Goal: Book appointment/travel/reservation

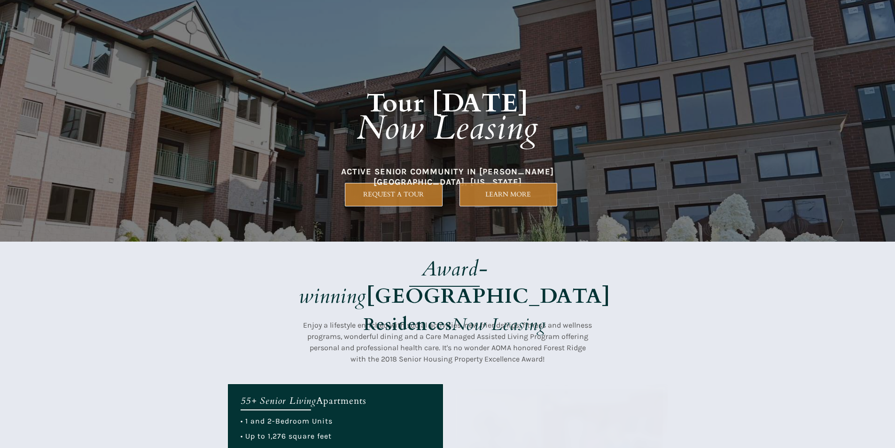
click at [423, 209] on div at bounding box center [447, 121] width 441 height 242
click at [517, 282] on strong "[GEOGRAPHIC_DATA]" at bounding box center [489, 296] width 244 height 28
click at [502, 138] on em "Now Leasing" at bounding box center [448, 128] width 182 height 46
click at [429, 175] on h1 "Tour [DATE] Now Leasing" at bounding box center [448, 107] width 402 height 136
click at [487, 282] on strong "[GEOGRAPHIC_DATA]" at bounding box center [489, 296] width 244 height 28
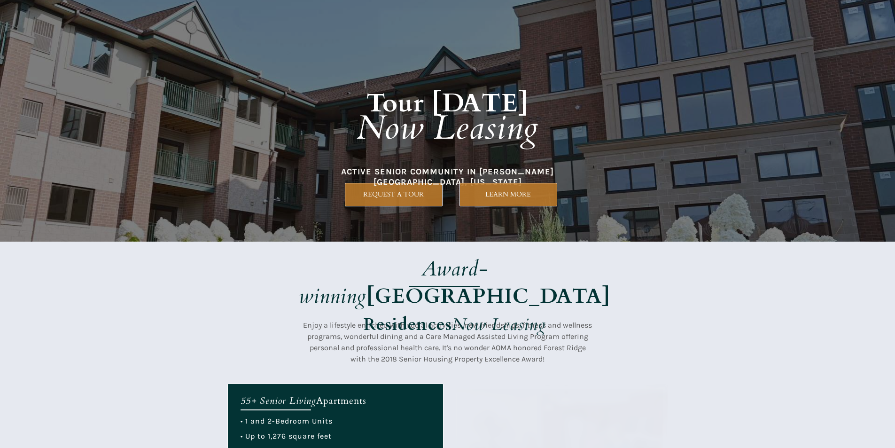
click at [492, 246] on div at bounding box center [447, 313] width 441 height 142
click at [394, 235] on div at bounding box center [447, 121] width 441 height 242
click at [561, 248] on div at bounding box center [447, 313] width 441 height 142
click at [372, 262] on em "Award-winning" at bounding box center [393, 282] width 189 height 55
click at [364, 202] on link "REQUEST A TOUR" at bounding box center [394, 194] width 98 height 23
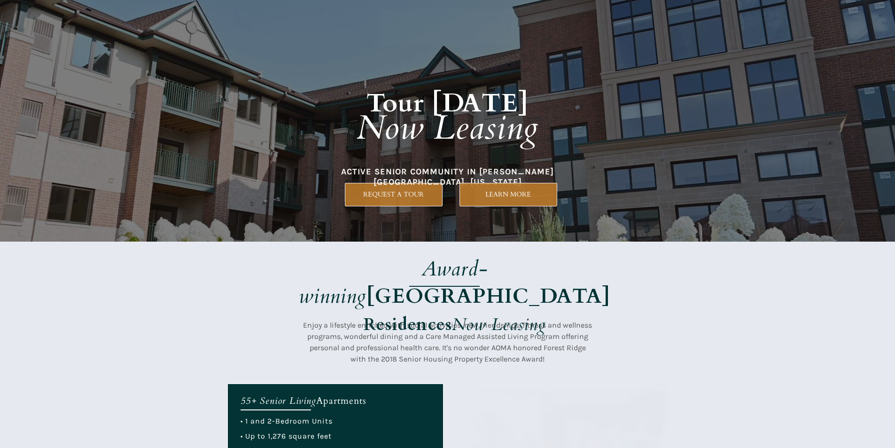
click at [256, 300] on div at bounding box center [447, 313] width 441 height 142
click at [425, 244] on div at bounding box center [447, 313] width 441 height 142
click at [508, 313] on em "Now Leasing" at bounding box center [499, 324] width 94 height 23
click at [479, 248] on div at bounding box center [447, 313] width 441 height 142
click at [437, 313] on strong "Residences" at bounding box center [408, 324] width 88 height 23
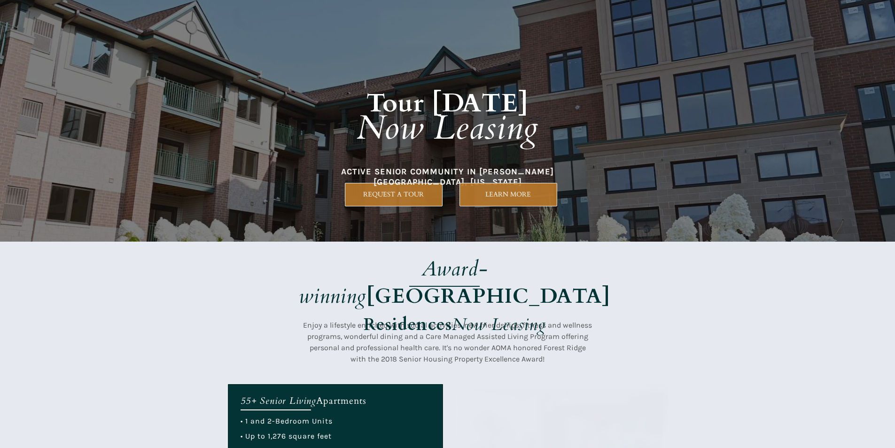
click at [422, 220] on div at bounding box center [447, 121] width 441 height 242
click at [281, 201] on div at bounding box center [447, 121] width 441 height 242
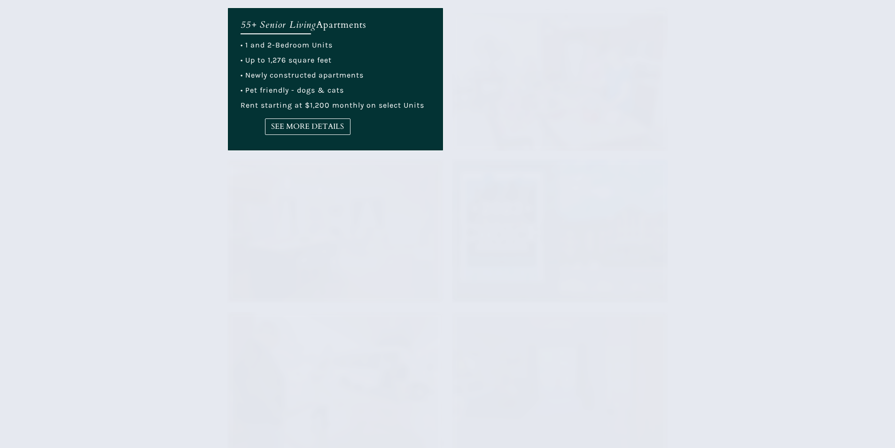
scroll to position [423, 0]
